Goal: Information Seeking & Learning: Learn about a topic

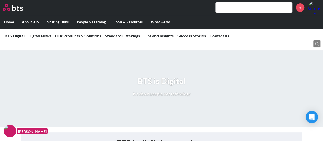
click at [237, 6] on input "text" at bounding box center [254, 7] width 77 height 10
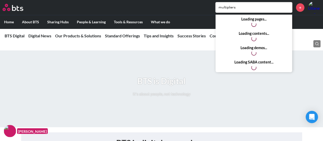
type input "multipliers"
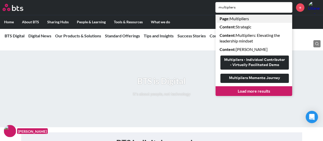
click at [234, 19] on link "Page : Multipliers" at bounding box center [254, 19] width 77 height 8
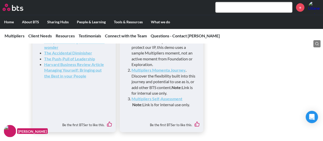
scroll to position [1571, 0]
click at [154, 107] on li "Multipliers Self-Assessment Note: Link is for internal use only." at bounding box center [164, 101] width 64 height 11
click at [145, 101] on strong "Multipliers Self-Assessment" at bounding box center [157, 98] width 51 height 5
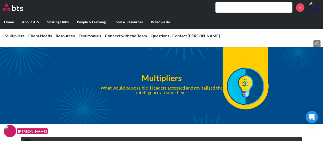
scroll to position [0, 0]
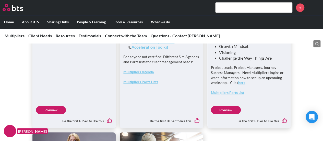
scroll to position [1404, 0]
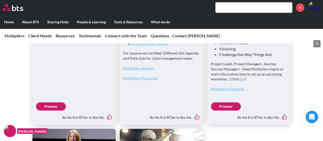
click at [45, 110] on link "Preview" at bounding box center [51, 106] width 30 height 8
